Goal: Task Accomplishment & Management: Use online tool/utility

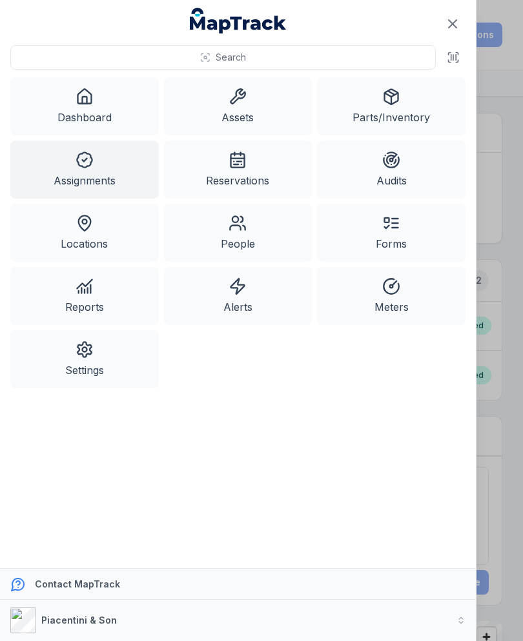
click at [452, 59] on icon at bounding box center [452, 57] width 13 height 13
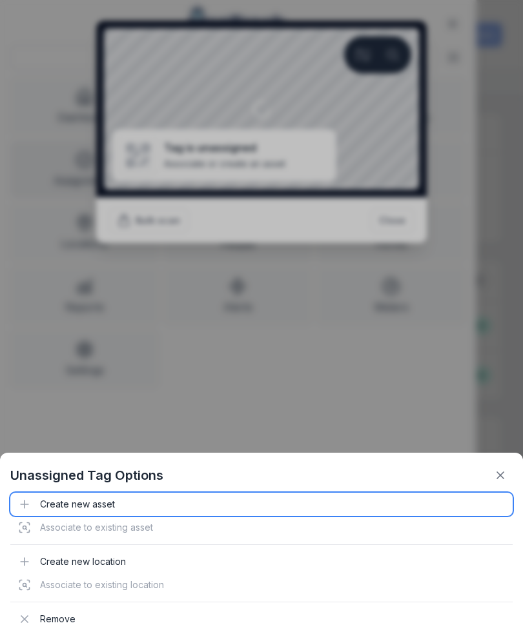
click at [61, 505] on div "Create new asset" at bounding box center [261, 504] width 502 height 23
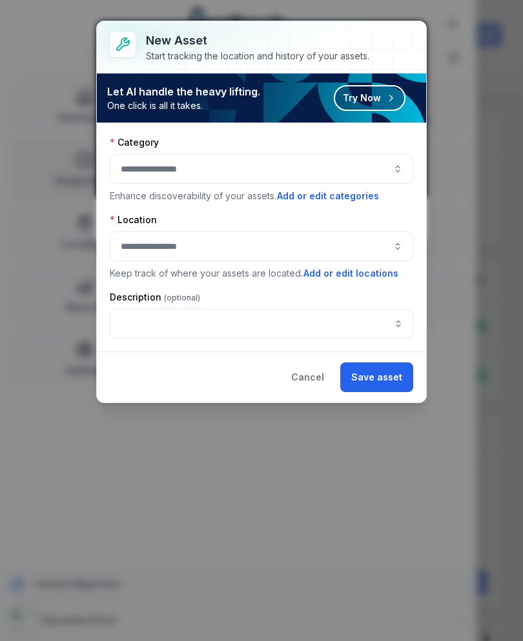
click at [353, 168] on div at bounding box center [261, 169] width 303 height 30
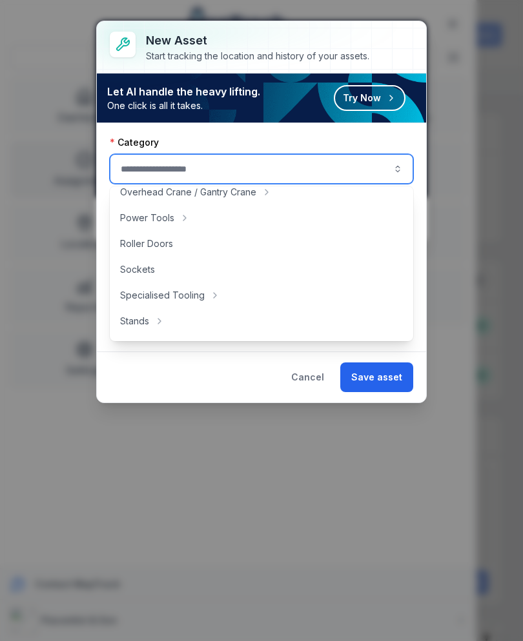
scroll to position [556, 0]
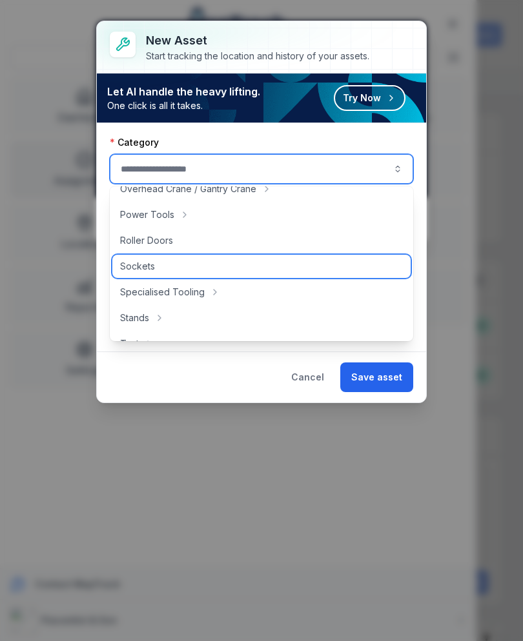
click at [131, 270] on span "Sockets" at bounding box center [137, 266] width 35 height 13
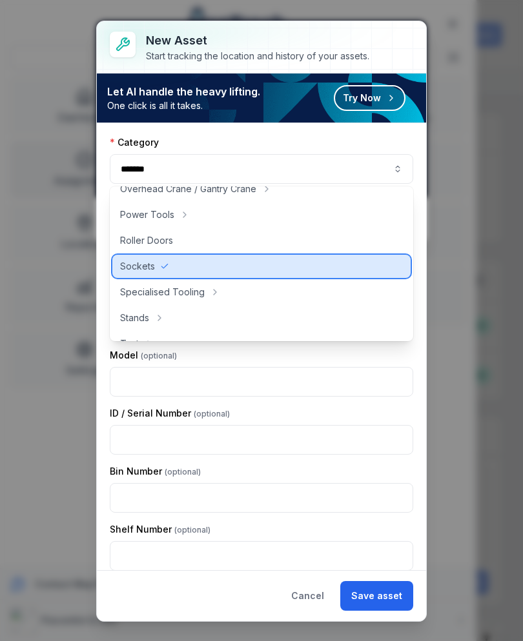
type input "*******"
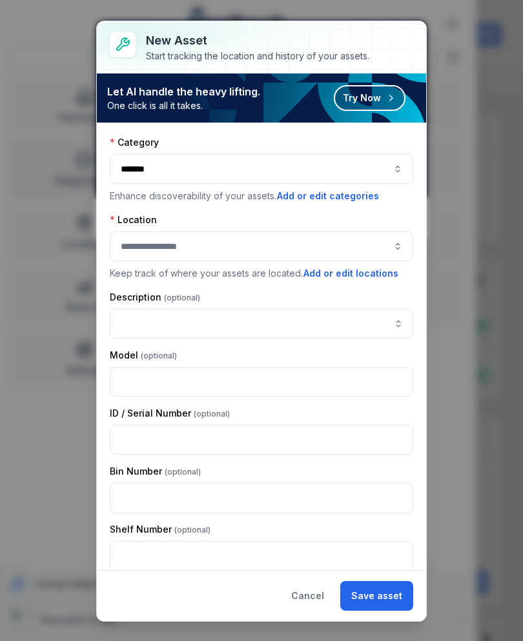
click at [332, 248] on div at bounding box center [261, 247] width 303 height 30
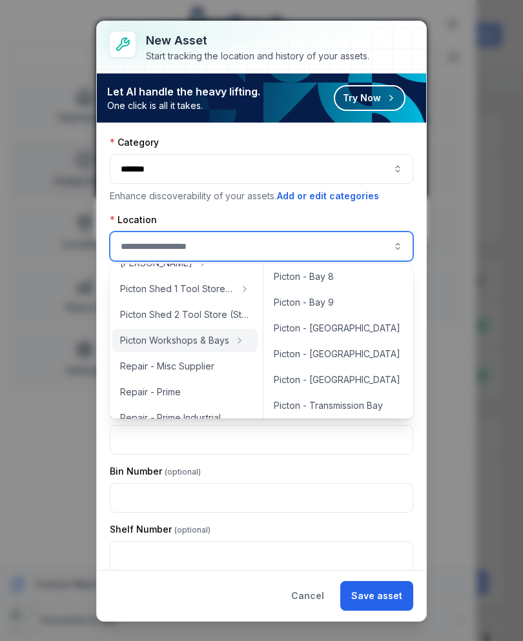
scroll to position [237, 0]
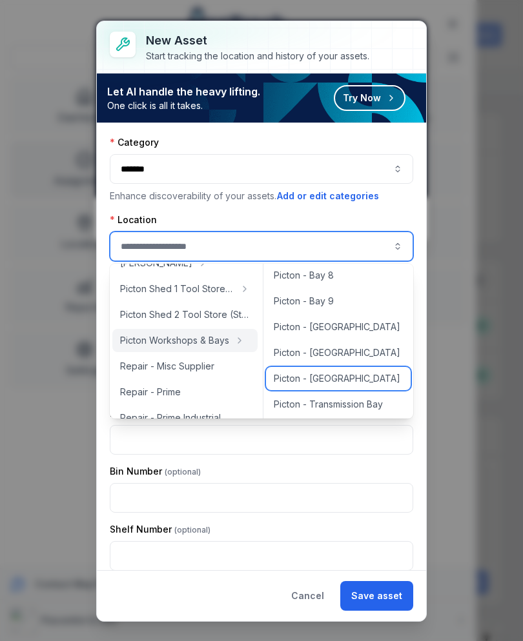
click at [351, 379] on div "Picton - [GEOGRAPHIC_DATA]" at bounding box center [338, 378] width 145 height 23
type input "**********"
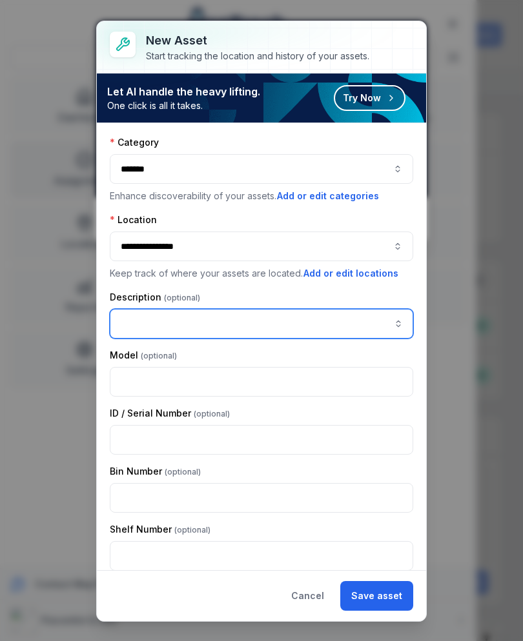
click at [332, 319] on input "asset-add:description-label" at bounding box center [261, 324] width 303 height 30
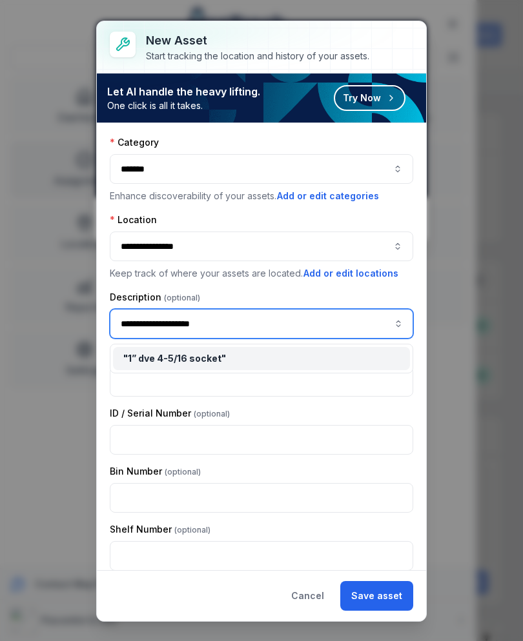
click at [323, 364] on div "" 1” dve 4-5/16 socket "" at bounding box center [261, 358] width 276 height 13
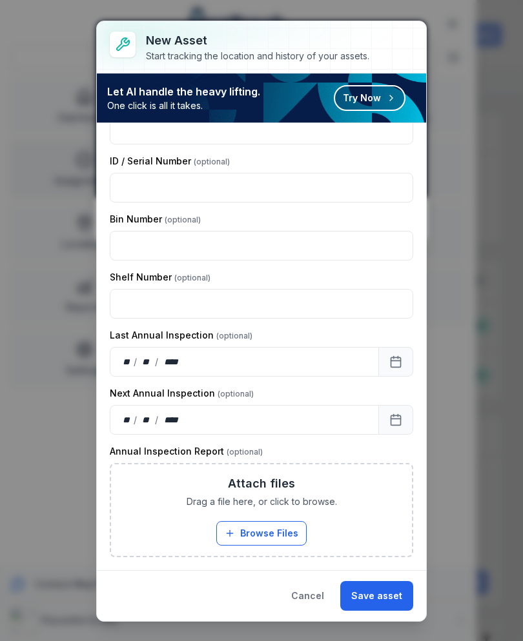
scroll to position [252, 0]
type input "**********"
click at [387, 599] on button "Save asset" at bounding box center [376, 596] width 73 height 30
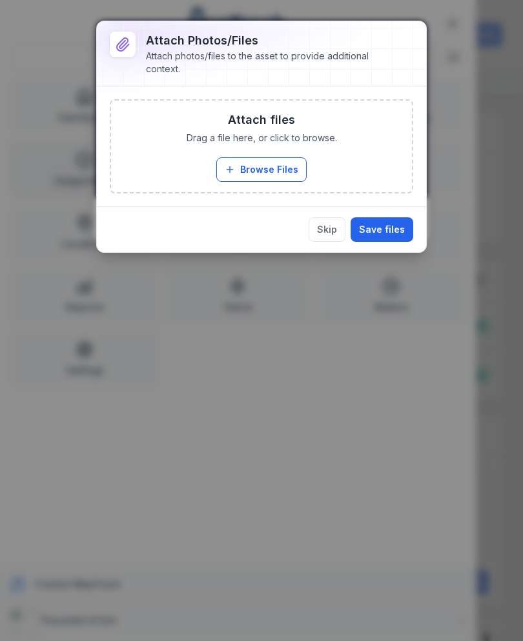
click at [237, 162] on button "Browse Files" at bounding box center [261, 169] width 90 height 25
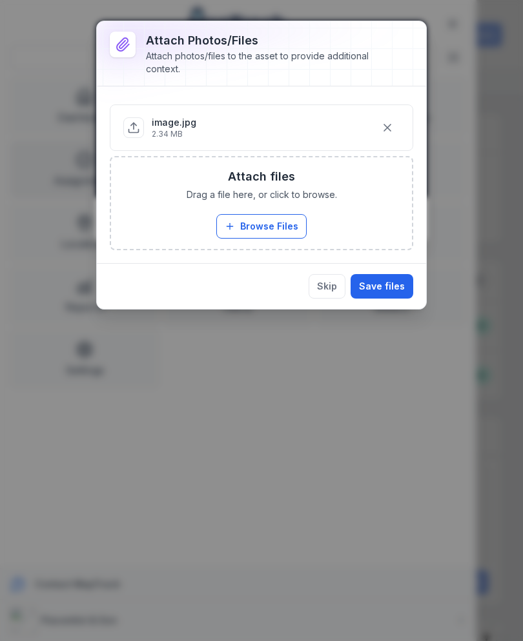
click at [388, 292] on button "Save files" at bounding box center [381, 286] width 63 height 25
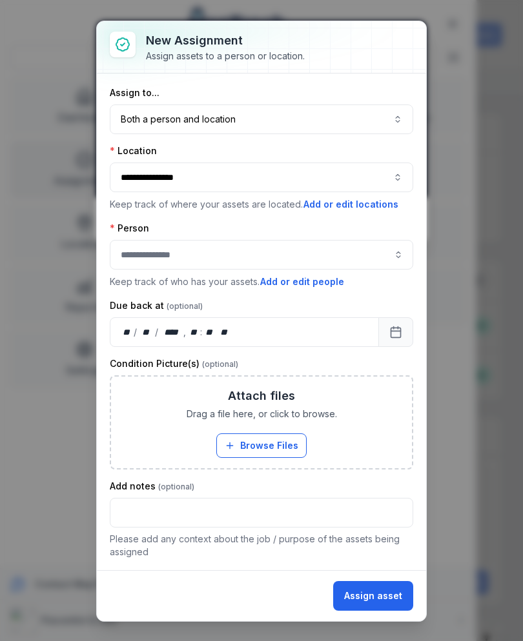
click at [377, 601] on button "Assign asset" at bounding box center [373, 596] width 80 height 30
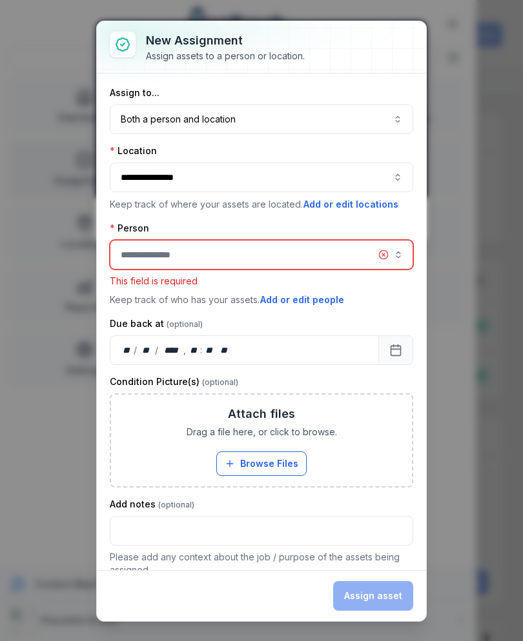
click at [273, 257] on input "assignment-add:person-label" at bounding box center [261, 255] width 303 height 30
click at [317, 119] on button "Both a person and location ****" at bounding box center [261, 120] width 303 height 30
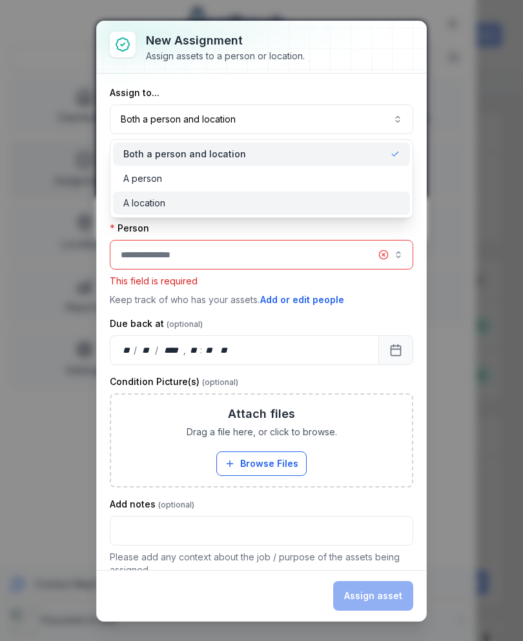
click at [227, 208] on div "A location" at bounding box center [261, 203] width 276 height 13
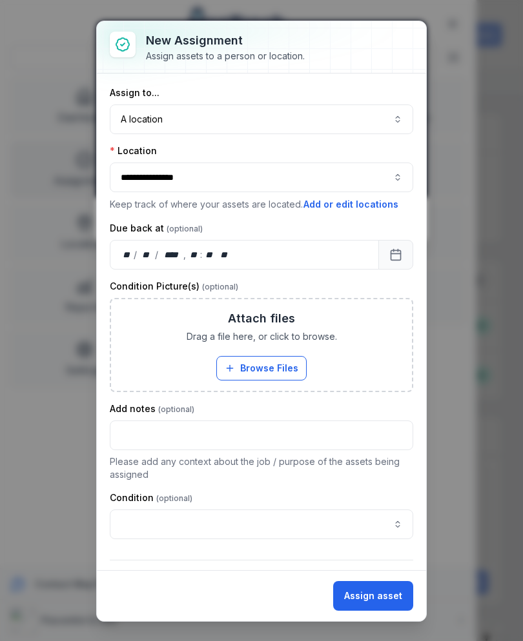
click at [398, 602] on button "Assign asset" at bounding box center [373, 596] width 80 height 30
